Goal: Information Seeking & Learning: Learn about a topic

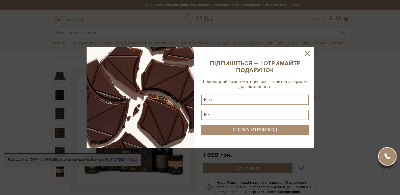
click at [307, 53] on icon at bounding box center [307, 53] width 5 height 5
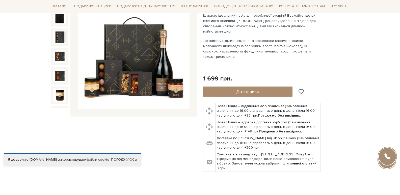
scroll to position [76, 0]
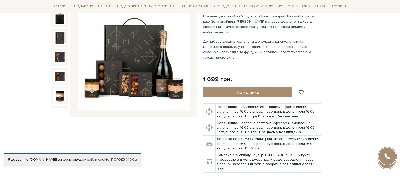
click at [130, 62] on img at bounding box center [134, 54] width 112 height 112
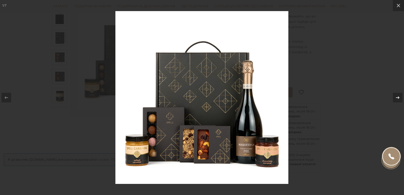
click at [398, 97] on icon at bounding box center [398, 98] width 6 height 6
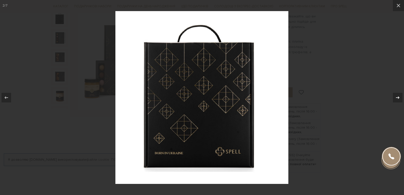
click at [398, 97] on div "2 / 7" at bounding box center [202, 97] width 404 height 195
click at [398, 98] on icon at bounding box center [398, 98] width 6 height 6
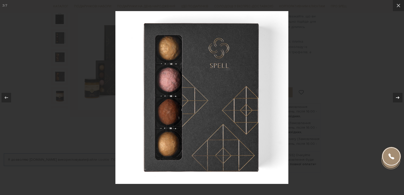
click at [398, 98] on icon at bounding box center [398, 98] width 6 height 6
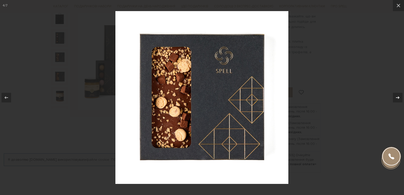
click at [398, 98] on icon at bounding box center [398, 98] width 6 height 6
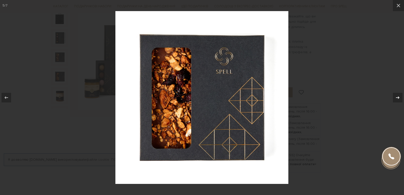
click at [398, 98] on icon at bounding box center [398, 98] width 6 height 6
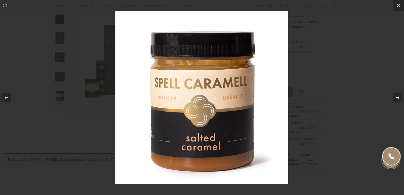
click at [398, 98] on div "6 / 7" at bounding box center [202, 97] width 404 height 195
click at [399, 97] on icon at bounding box center [398, 97] width 4 height 3
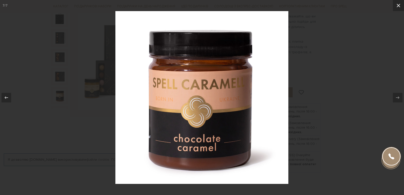
click at [399, 6] on icon at bounding box center [398, 6] width 6 height 6
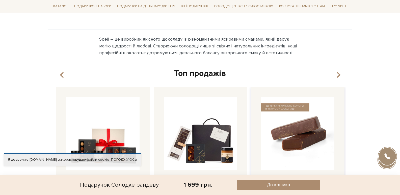
scroll to position [480, 0]
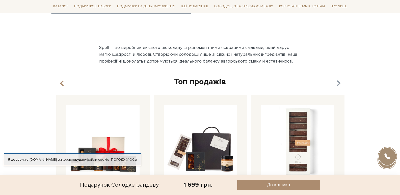
click at [340, 79] on icon "button" at bounding box center [338, 83] width 4 height 9
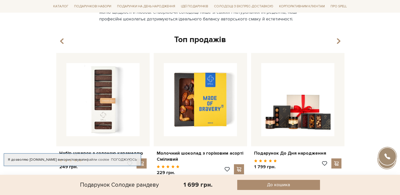
scroll to position [530, 0]
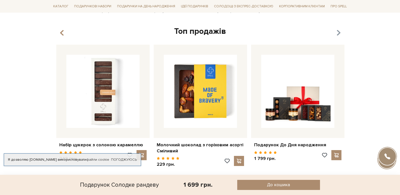
click at [339, 29] on icon "button" at bounding box center [338, 33] width 4 height 9
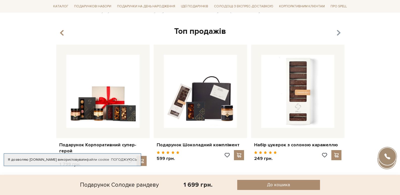
click at [338, 29] on icon "button" at bounding box center [338, 33] width 4 height 9
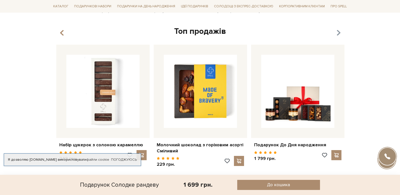
click at [338, 29] on icon "button" at bounding box center [338, 33] width 4 height 9
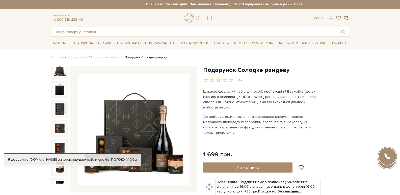
scroll to position [0, 0]
